Goal: Transaction & Acquisition: Book appointment/travel/reservation

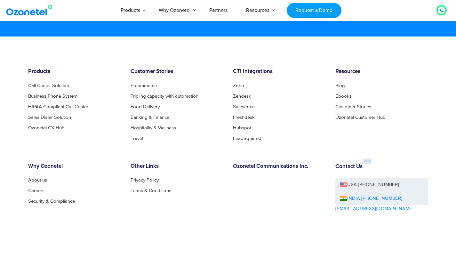
scroll to position [3464, 0]
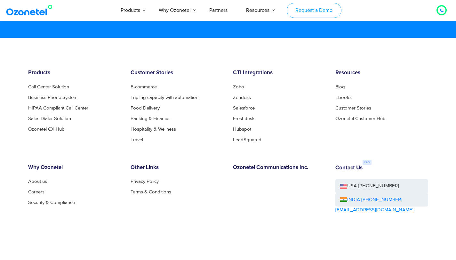
click at [307, 12] on link "Request a Demo" at bounding box center [314, 10] width 55 height 15
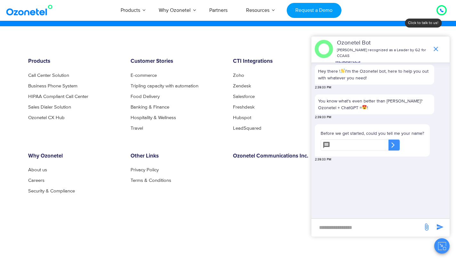
click at [354, 144] on input "text" at bounding box center [361, 145] width 56 height 12
type input "******"
click at [395, 144] on icon at bounding box center [393, 144] width 3 height 5
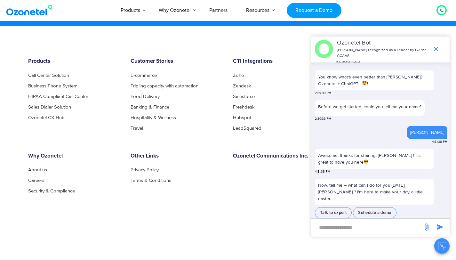
scroll to position [36, 0]
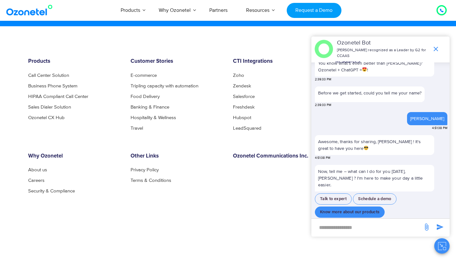
click at [363, 207] on button "Know more about our products" at bounding box center [350, 212] width 70 height 11
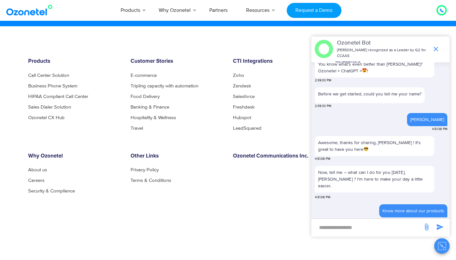
scroll to position [79, 0]
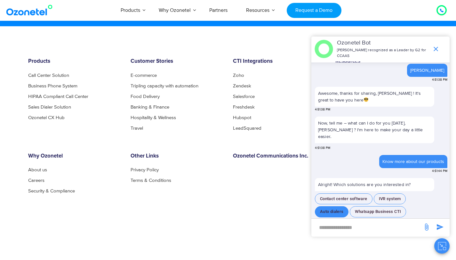
click at [341, 206] on button "Auto dialers" at bounding box center [332, 211] width 34 height 11
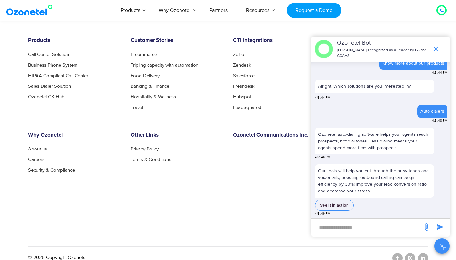
scroll to position [3506, 0]
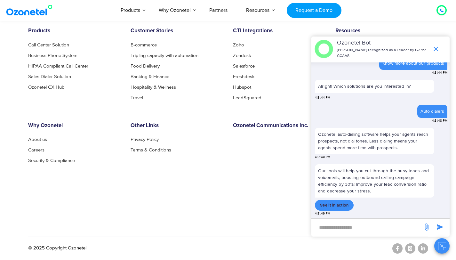
click at [344, 204] on button "See it in action" at bounding box center [334, 205] width 39 height 11
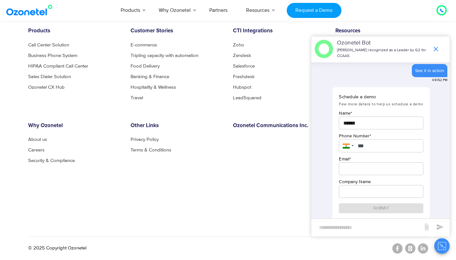
scroll to position [298, 0]
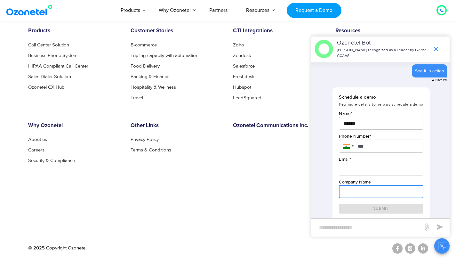
click at [350, 196] on input "text" at bounding box center [381, 191] width 84 height 13
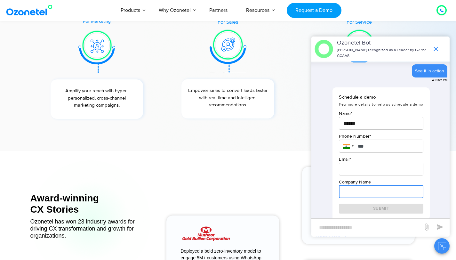
scroll to position [302, 0]
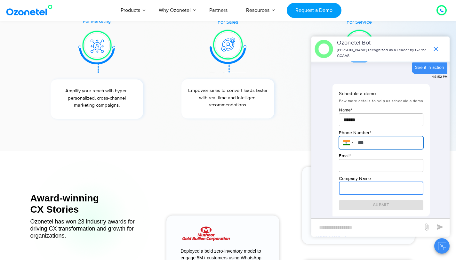
click at [380, 138] on input "***" at bounding box center [381, 142] width 84 height 13
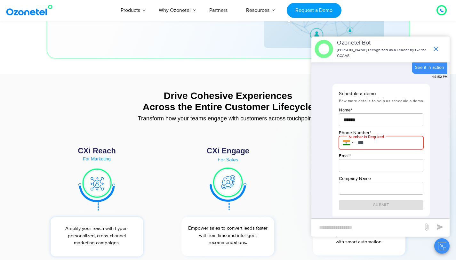
scroll to position [2282, 0]
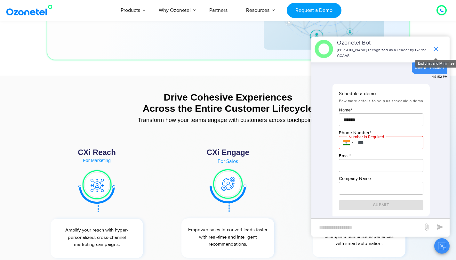
click at [434, 46] on icon "end chat or minimize" at bounding box center [436, 49] width 8 height 8
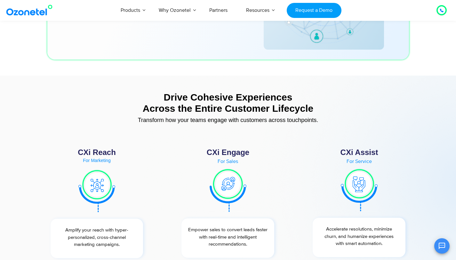
scroll to position [314, 0]
